Goal: Task Accomplishment & Management: Use online tool/utility

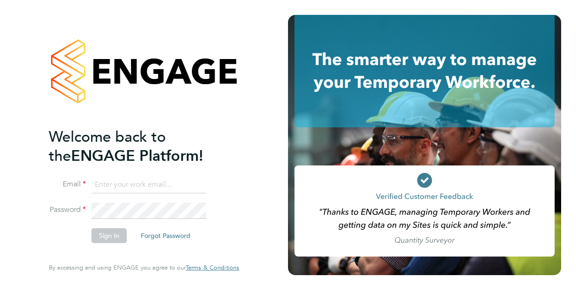
type input "[EMAIL_ADDRESS][PERSON_NAME][PERSON_NAME][DOMAIN_NAME]"
click at [113, 238] on button "Sign In" at bounding box center [109, 235] width 35 height 15
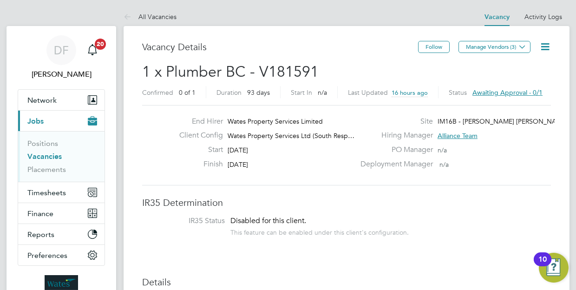
click at [546, 49] on icon at bounding box center [545, 47] width 12 height 12
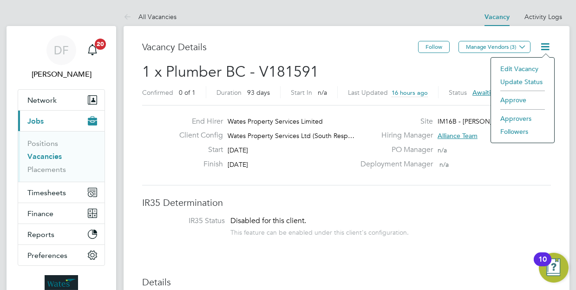
click at [518, 101] on li "Approve" at bounding box center [523, 99] width 54 height 13
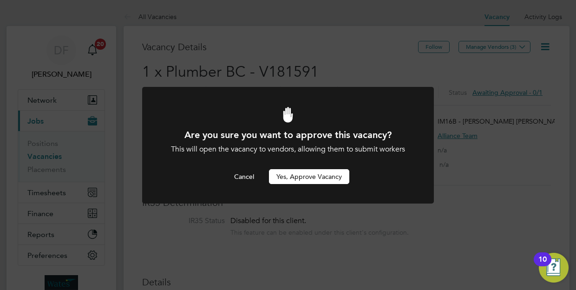
click at [309, 177] on button "Yes, Approve Vacancy" at bounding box center [309, 176] width 80 height 15
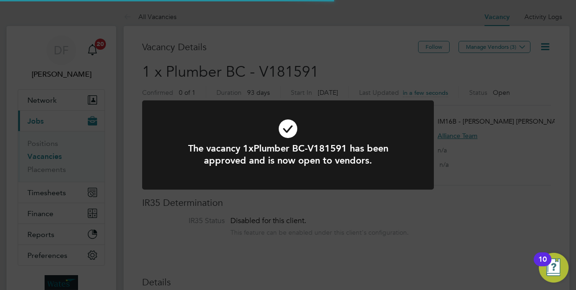
scroll to position [16, 145]
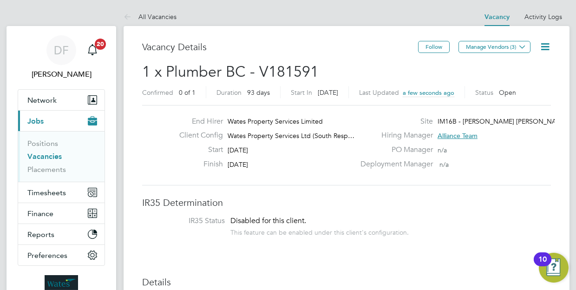
click at [309, 177] on div "End Hirer Wates Property Services Limited Client Config Wates Property Services…" at bounding box center [346, 145] width 409 height 80
